Goal: Use online tool/utility: Utilize a website feature to perform a specific function

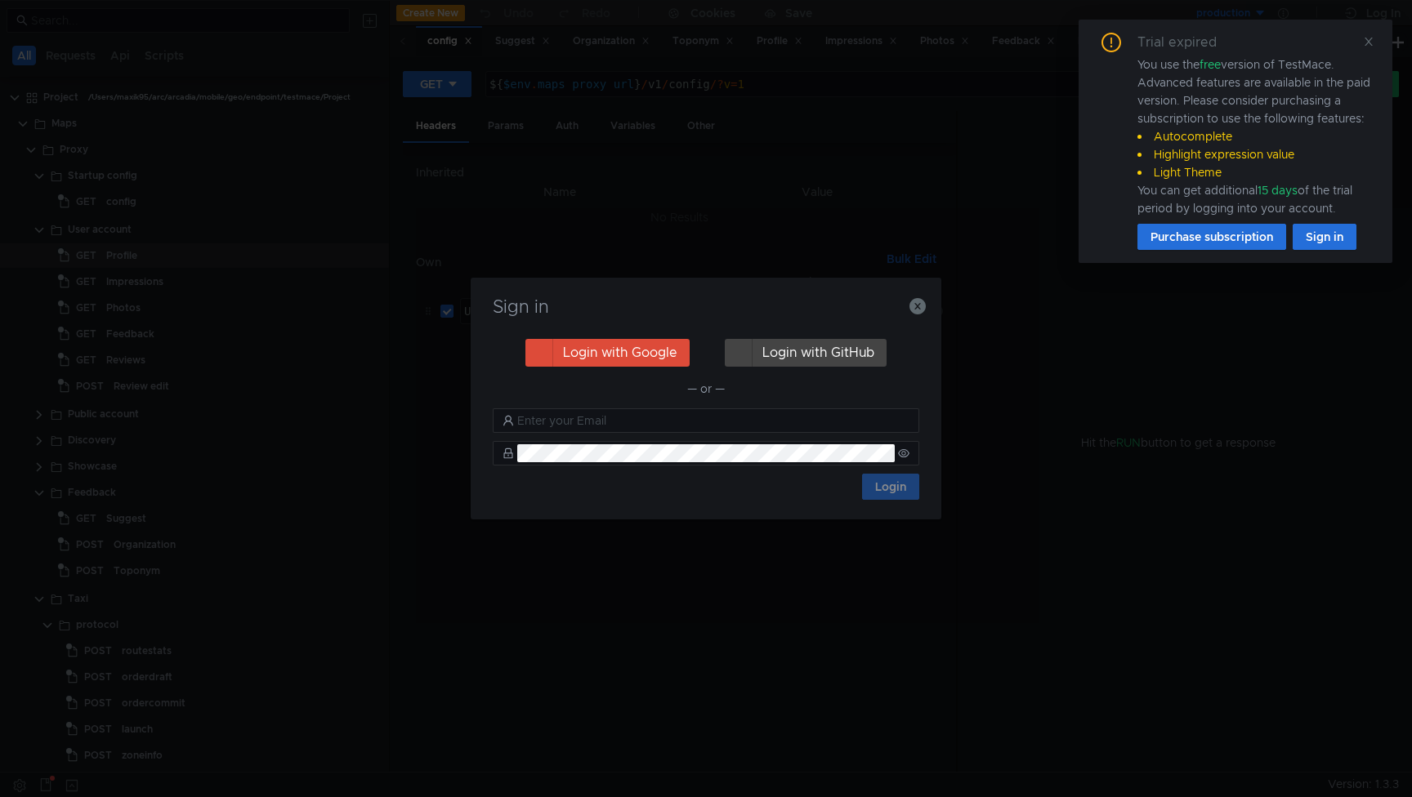
click at [1364, 39] on icon at bounding box center [1368, 42] width 8 height 8
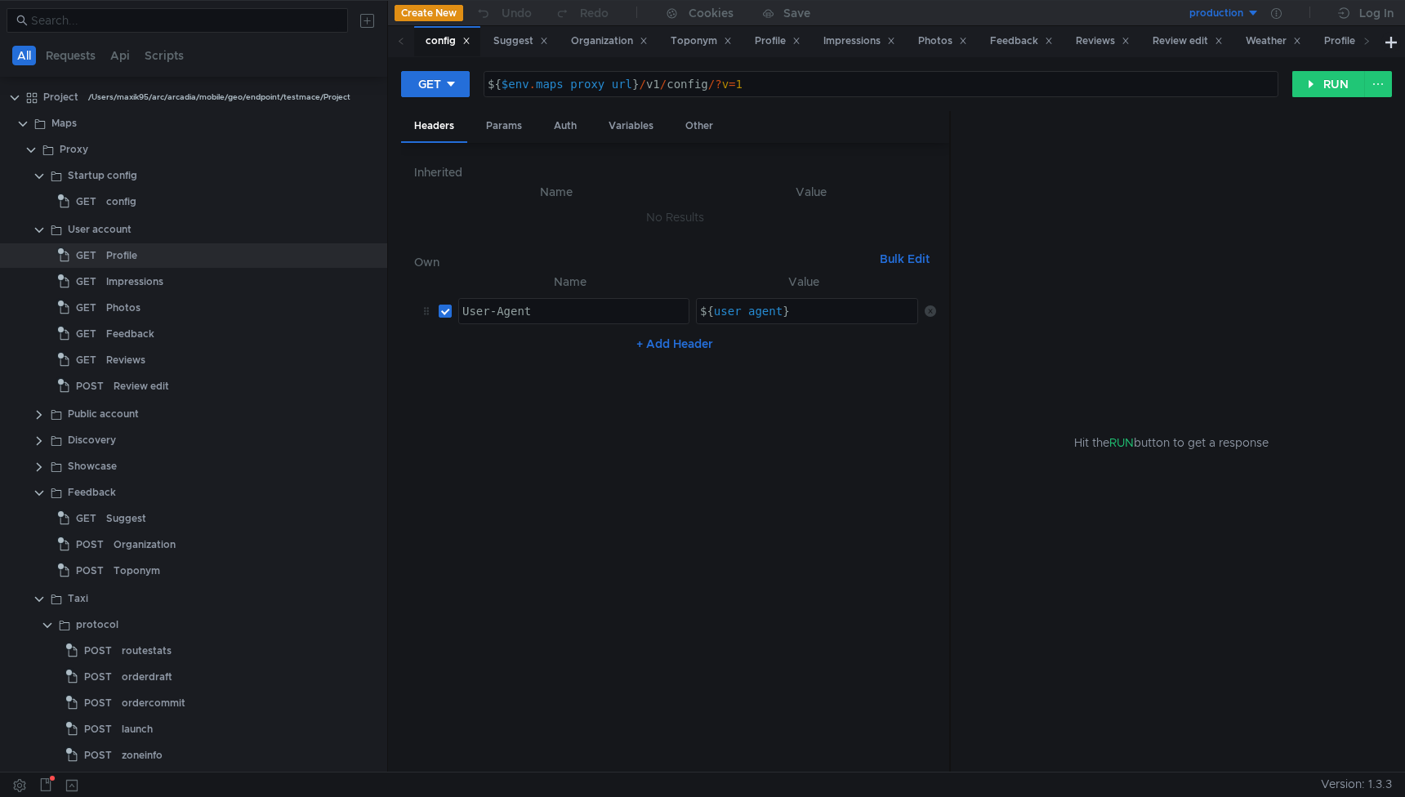
click at [705, 87] on div "${ $env . maps_proxy_url } / v1 / config /? v = 1" at bounding box center [880, 97] width 793 height 39
type textarea "${$env.maps_proxy_url}/v1/config/?v=1"
click at [1247, 16] on button "production" at bounding box center [1203, 13] width 114 height 26
click at [1181, 98] on li "testing" at bounding box center [1203, 100] width 114 height 26
click at [1345, 91] on button "RUN" at bounding box center [1328, 84] width 73 height 26
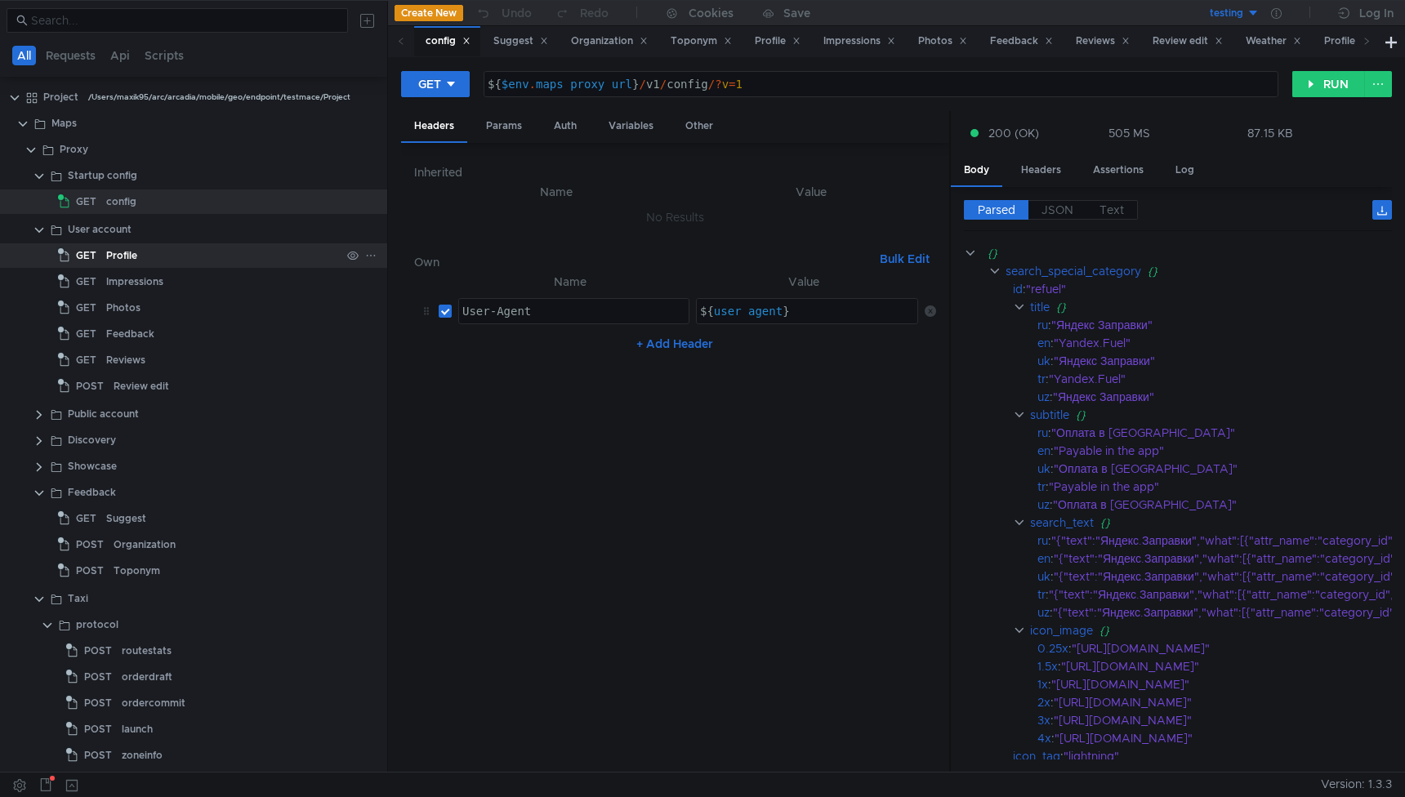
click at [118, 251] on div "Profile" at bounding box center [121, 255] width 31 height 25
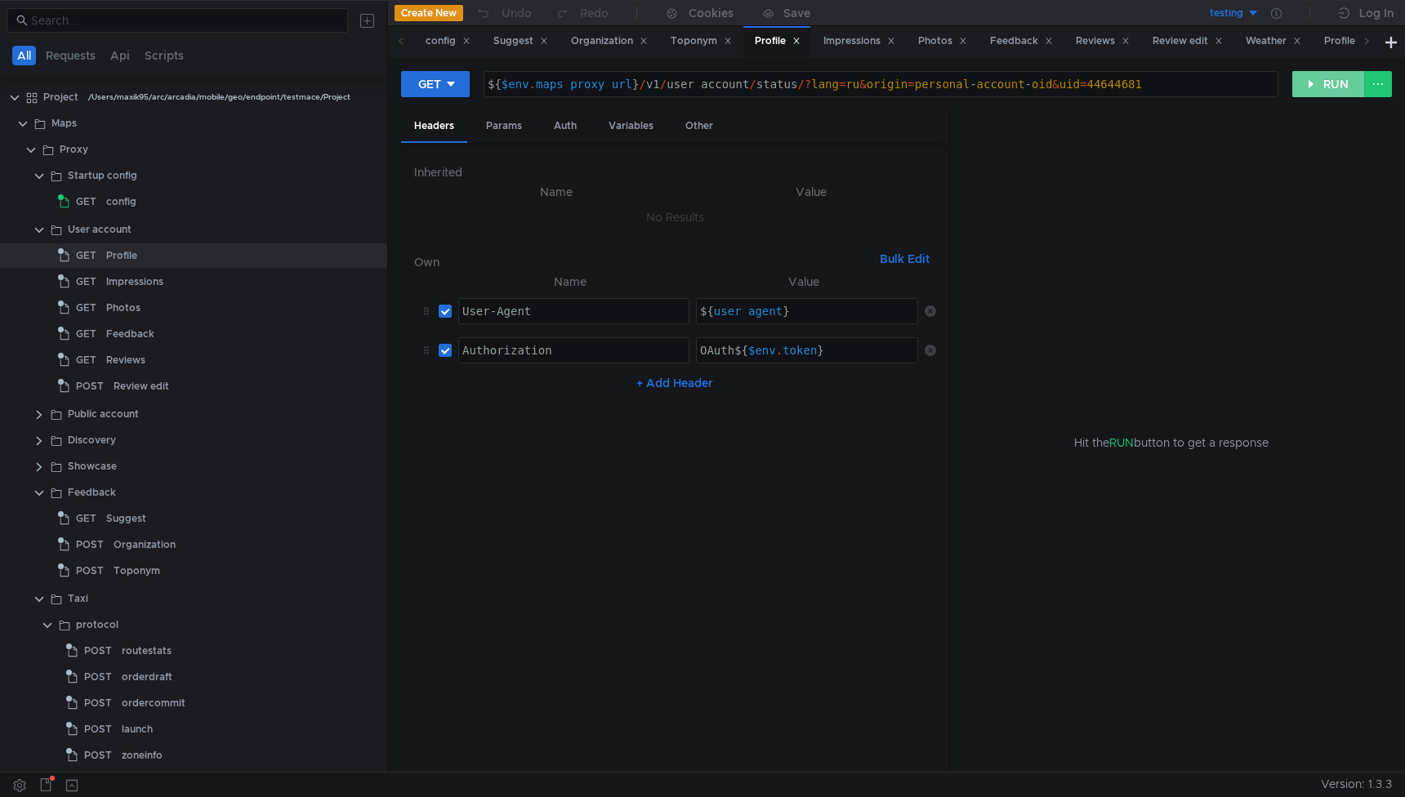
click at [1342, 76] on button "RUN" at bounding box center [1328, 84] width 73 height 26
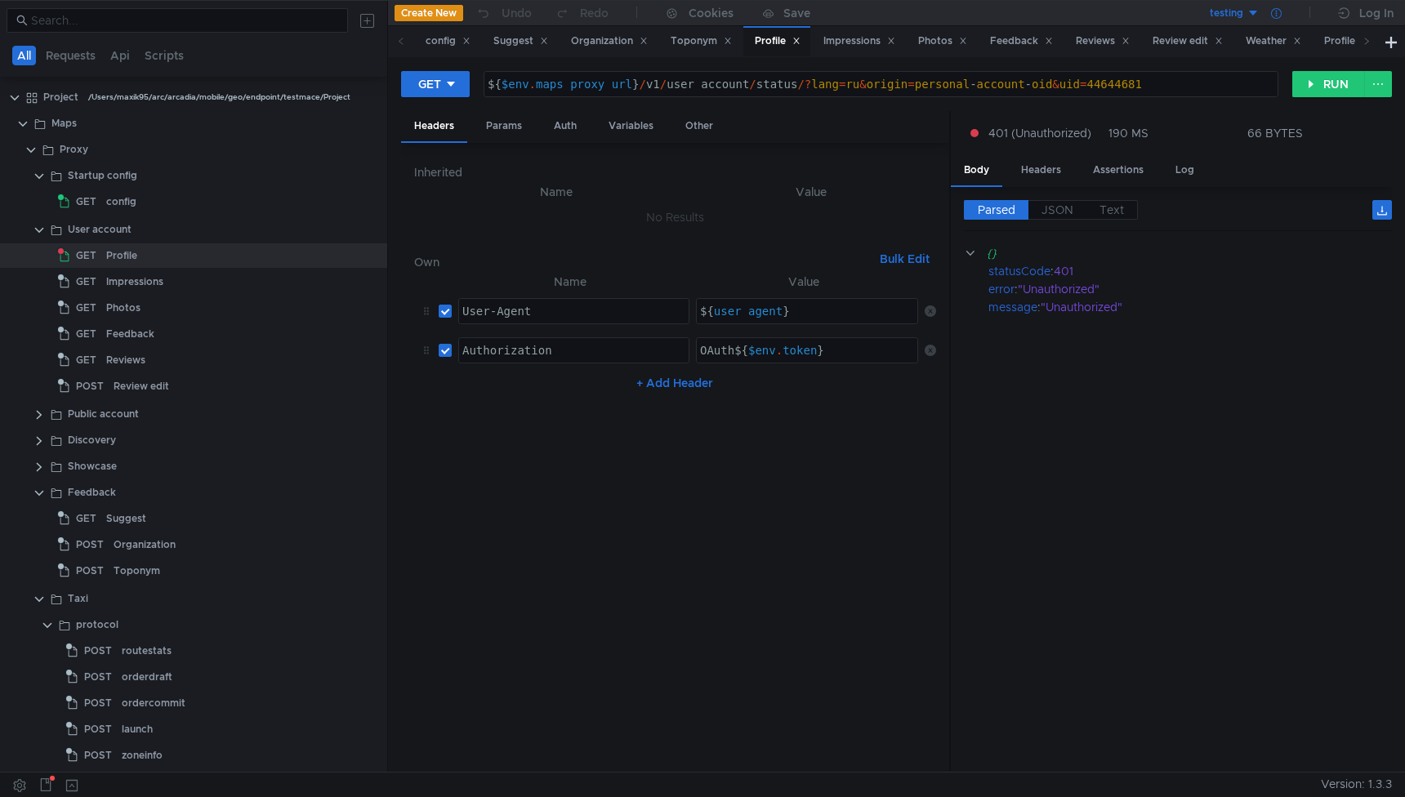
click at [1274, 16] on icon at bounding box center [1276, 13] width 11 height 11
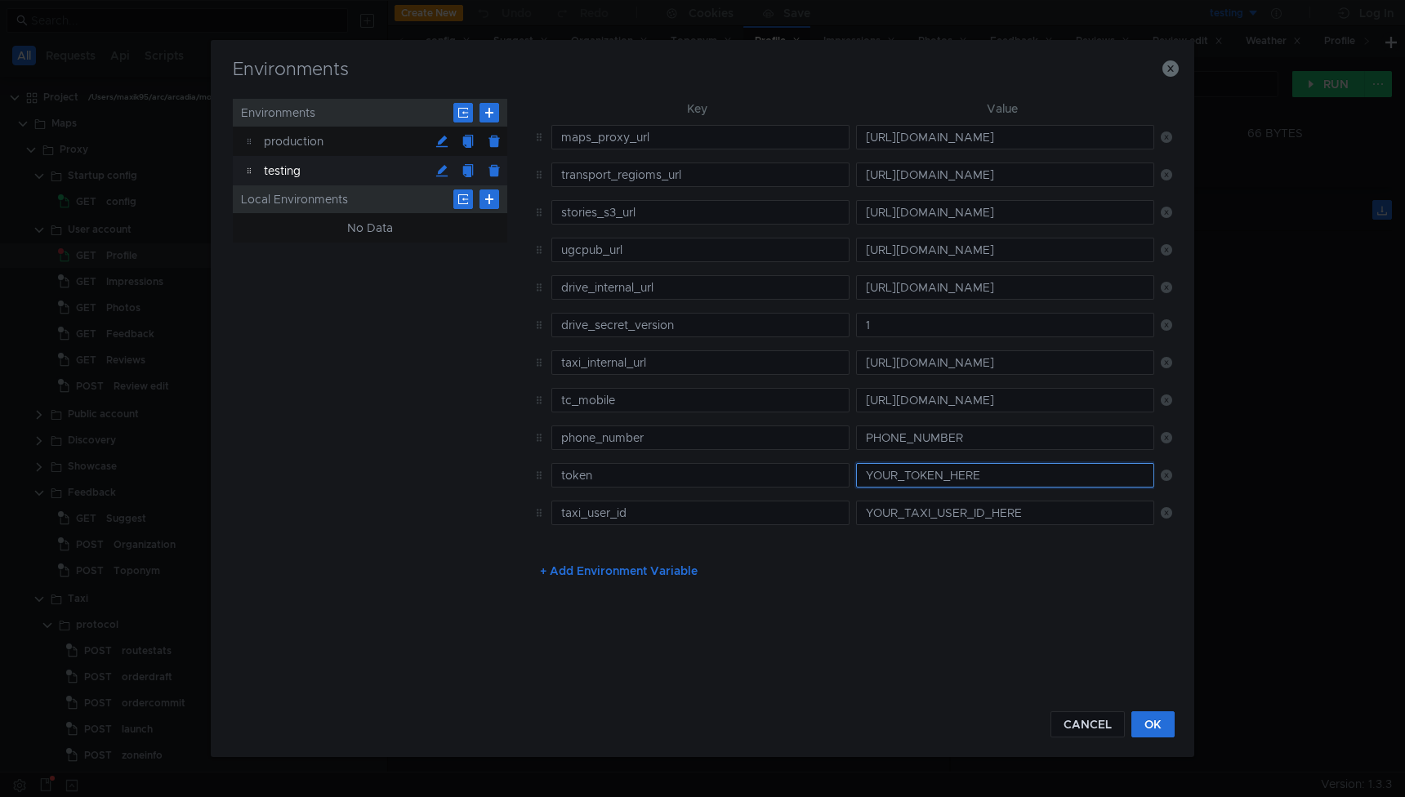
click at [928, 473] on input "YOUR_TOKEN_HERE" at bounding box center [1005, 475] width 298 height 25
paste input "y0__xCMxL8YGNjyCSCnw7nTEuFoeStE5-wwJqBQwe7D_apanb3Q"
type input "y0__xCMxL8YGNjyCSCnw7nTEuFoeStE5-wwJqBQwe7D_apanb3Q"
click at [1154, 718] on button "OK" at bounding box center [1152, 725] width 43 height 26
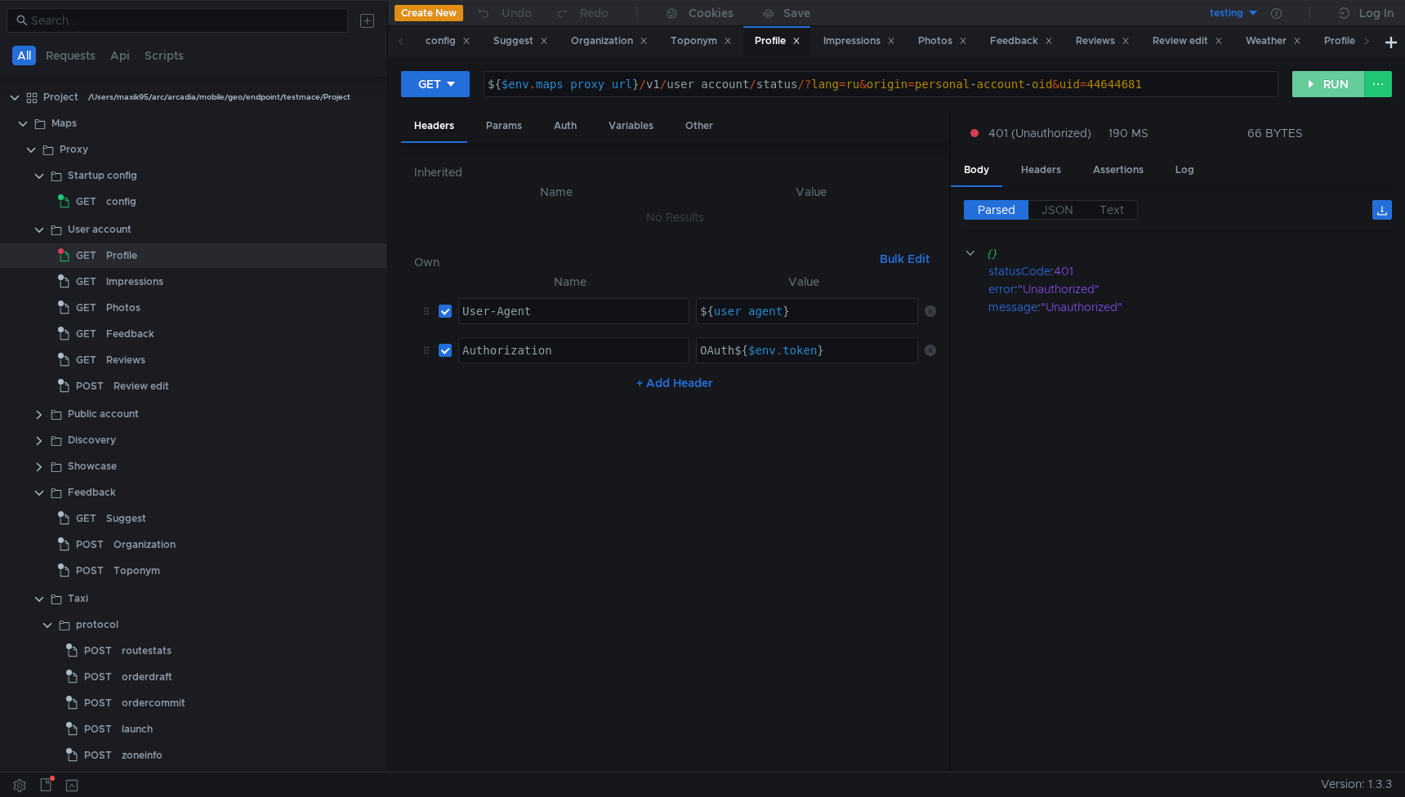
click at [1339, 83] on button "RUN" at bounding box center [1328, 84] width 73 height 26
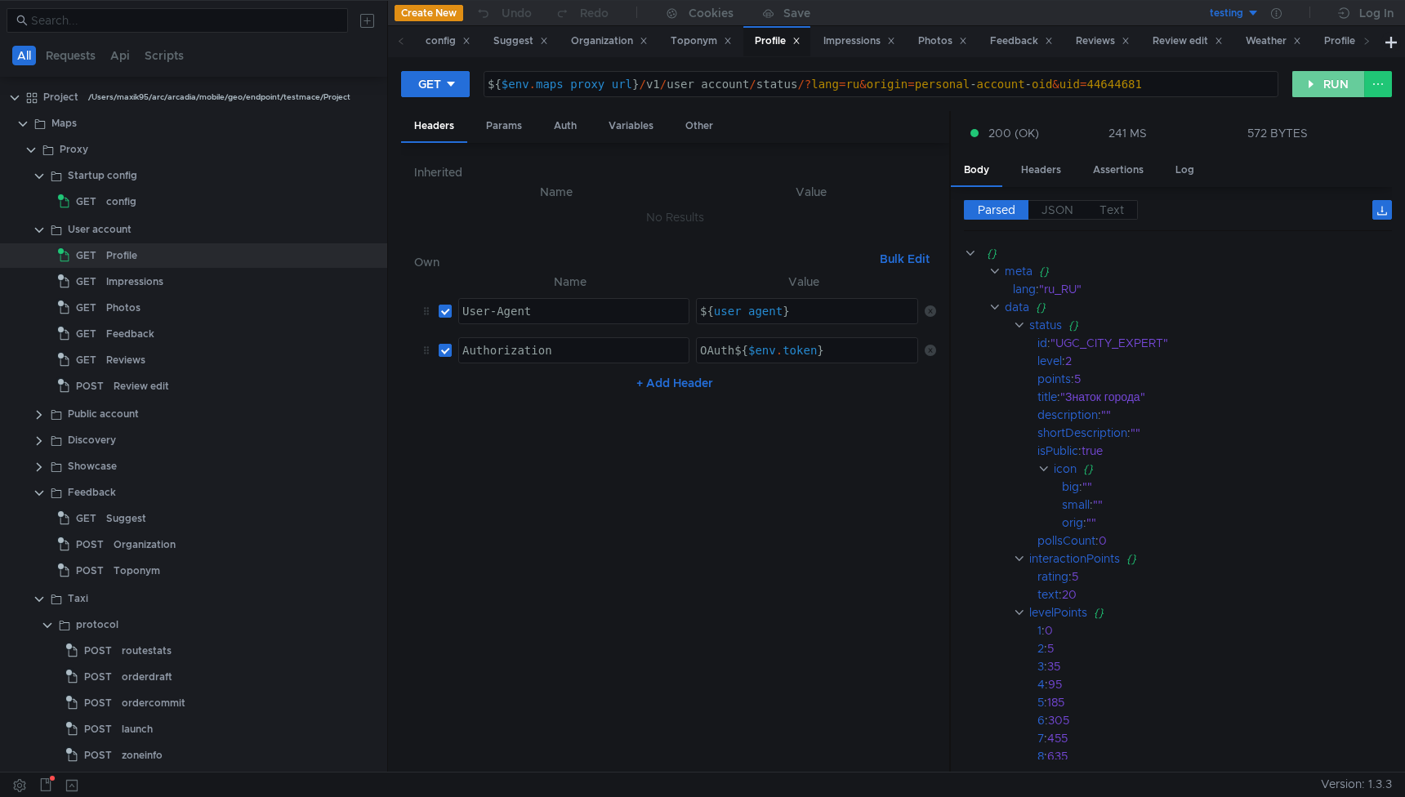
click at [1325, 83] on button "RUN" at bounding box center [1328, 84] width 73 height 26
click at [1276, 14] on icon at bounding box center [1276, 13] width 11 height 11
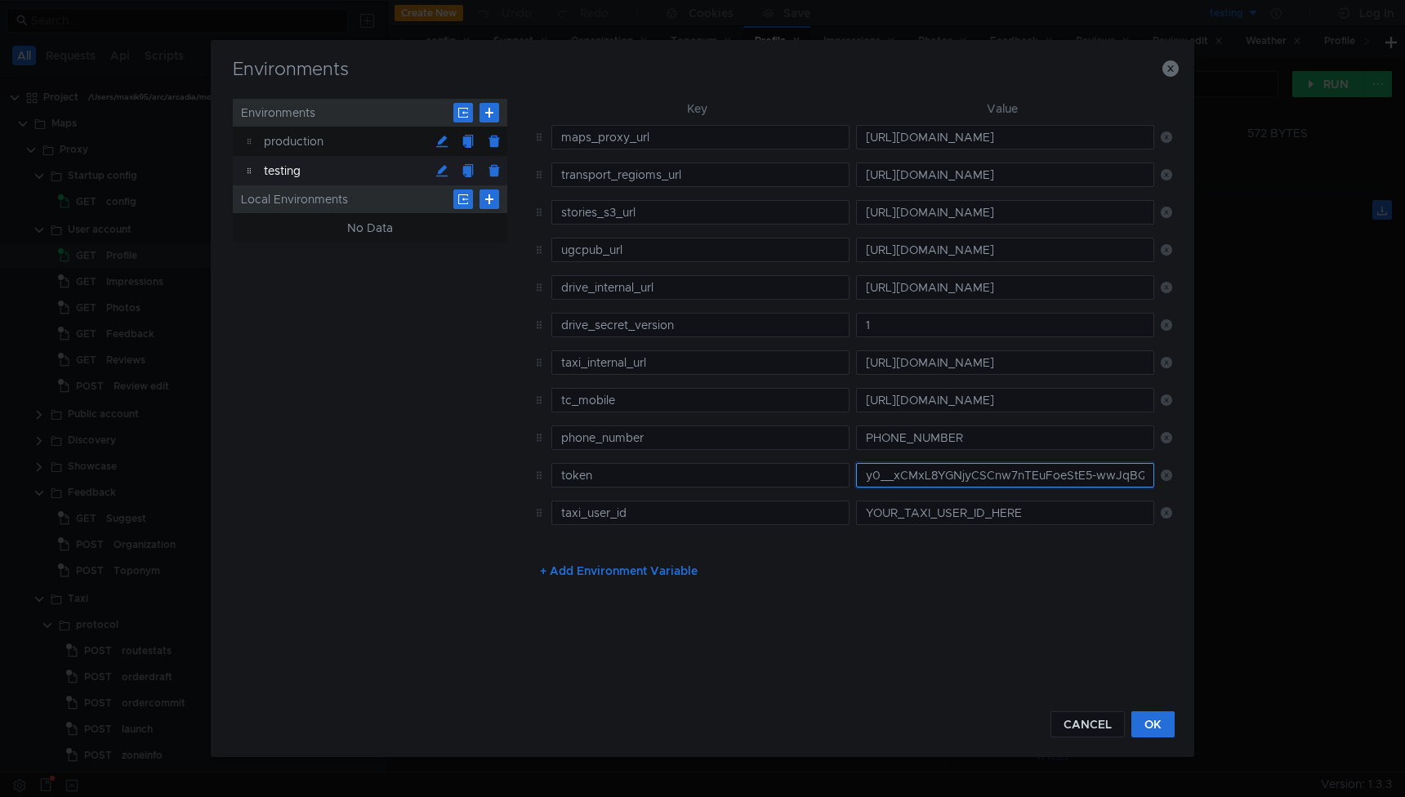
click at [986, 480] on input "y0__xCMxL8YGNjyCSCnw7nTEuFoeStE5-wwJqBQwe7D_apanb3Q" at bounding box center [1005, 475] width 298 height 25
paste input "y0__xCMxL8YGNjyCSCarJe4FDCJtO78B2F2VjmOXxjBBGMEBICY_PbfpnuU"
type input "y0__xCMxL8YGNjyCSCarJe4FDCJtO78B2F2VjmOXxjBBGMEBICY_PbfpnuU"
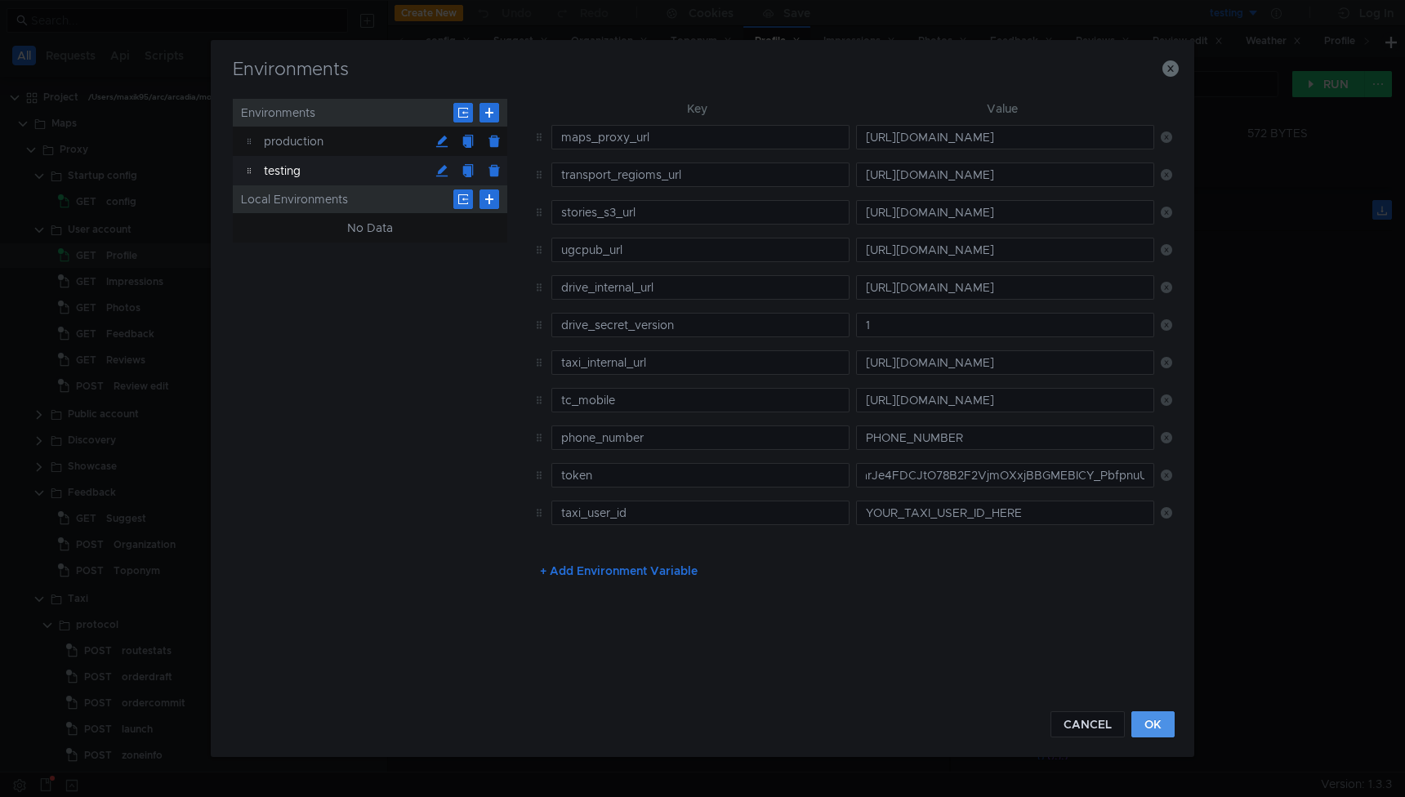
click at [1140, 712] on button "OK" at bounding box center [1152, 725] width 43 height 26
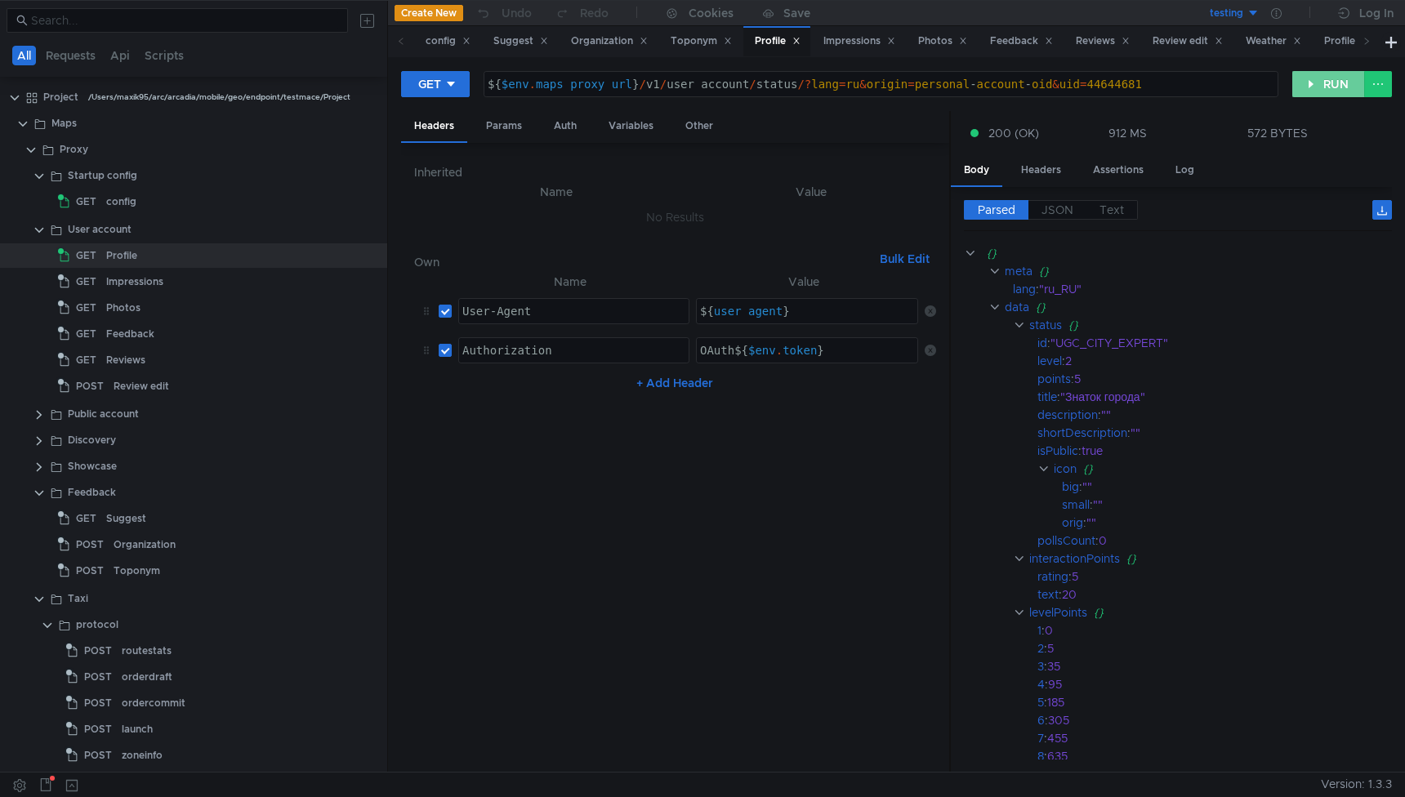
click at [1319, 87] on button "RUN" at bounding box center [1328, 84] width 73 height 26
click at [1316, 84] on button "RUN" at bounding box center [1328, 84] width 73 height 26
click at [1279, 13] on icon at bounding box center [1276, 13] width 11 height 11
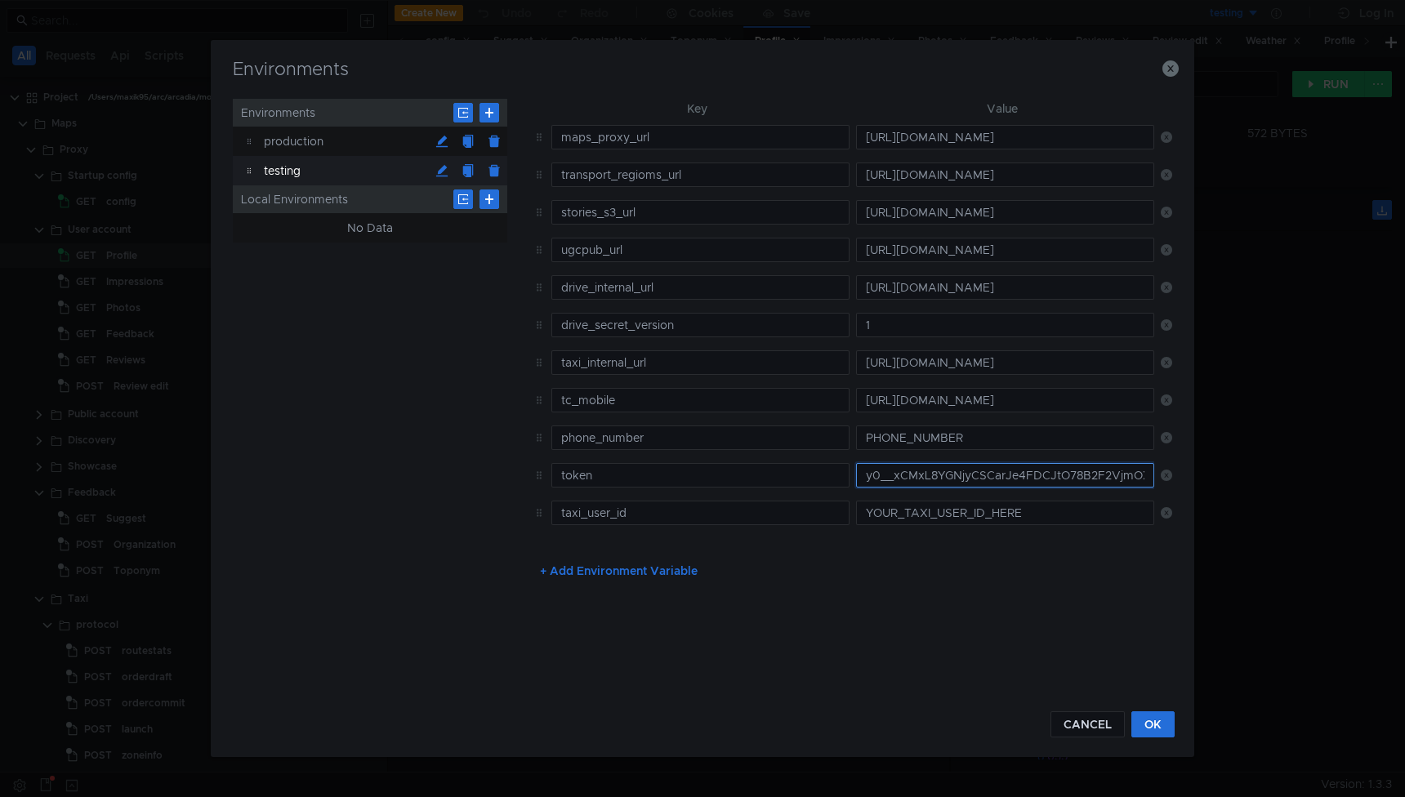
click at [921, 478] on input "y0__xCMxL8YGNjyCSCarJe4FDCJtO78B2F2VjmOXxjBBGMEBICY_PbfpnuU" at bounding box center [1005, 475] width 298 height 25
paste input "y0__xCMxL8YGNjyCSCnw7nTEuFoeStE5-wwJqBQwe7D_apanb3Q"
type input "y0__xCMxL8YGNjyCSCnw7nTEuFoeStE5-wwJqBQwe7D_apanb3Q"
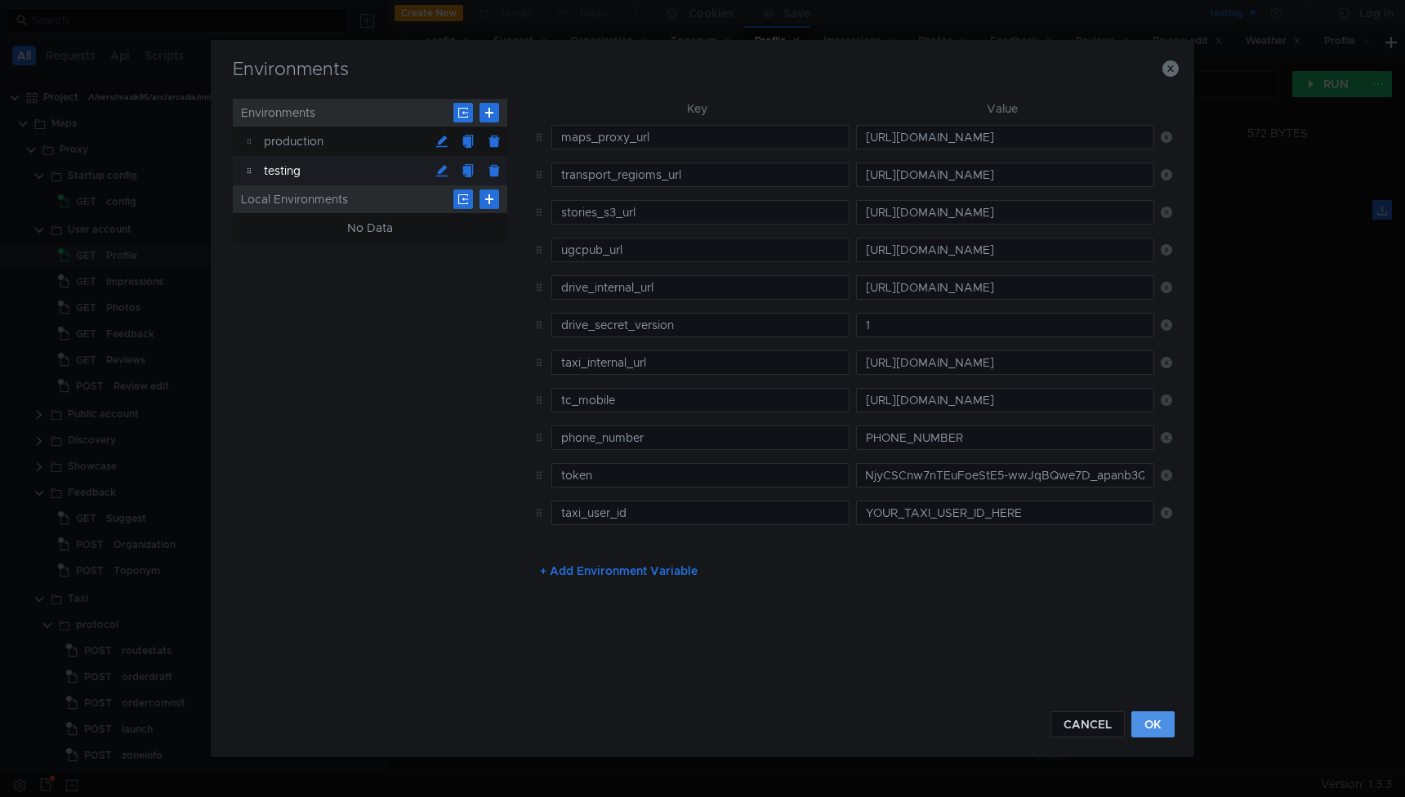
click at [1165, 728] on button "OK" at bounding box center [1152, 725] width 43 height 26
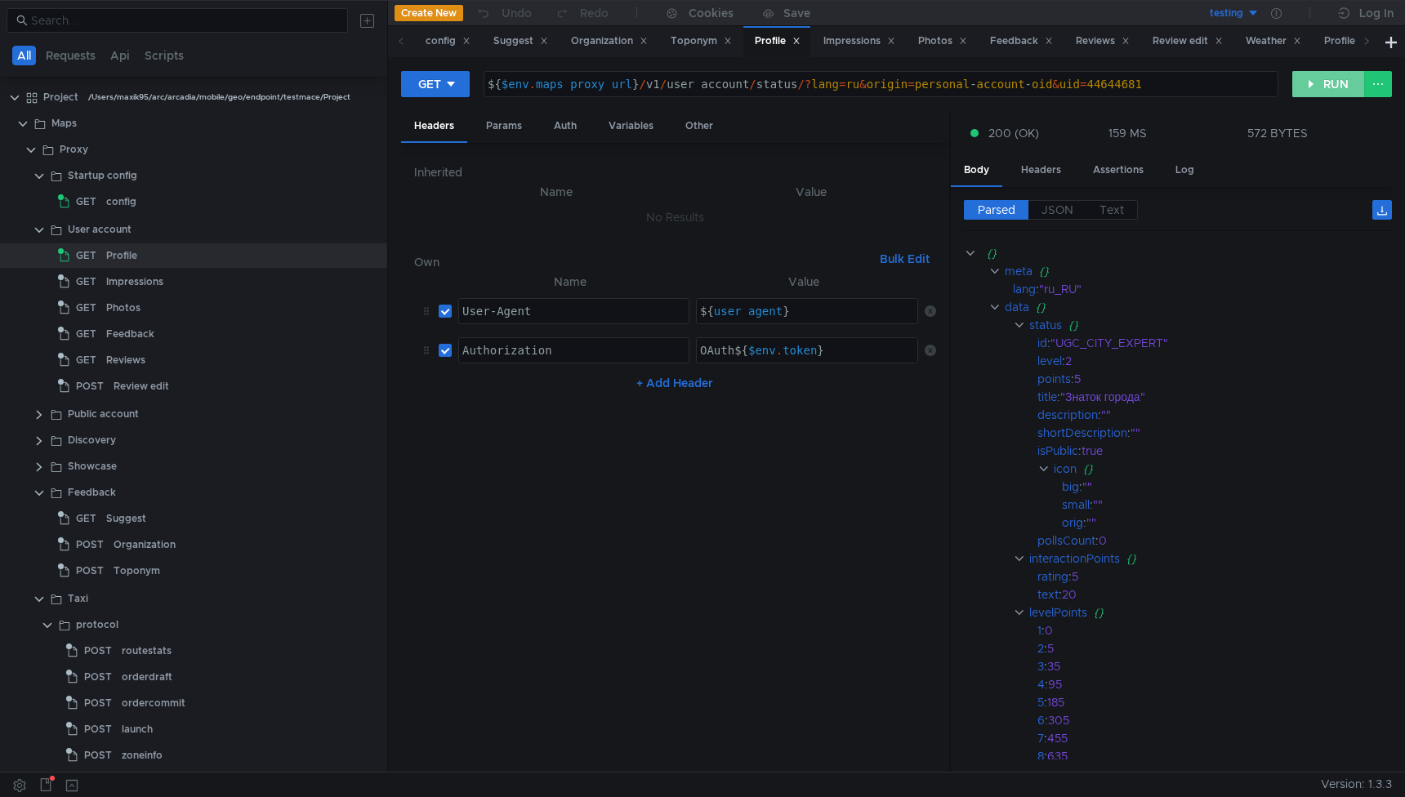
click at [1322, 80] on button "RUN" at bounding box center [1328, 84] width 73 height 26
click at [1310, 77] on button "RUN" at bounding box center [1328, 84] width 73 height 26
